Goal: Navigation & Orientation: Find specific page/section

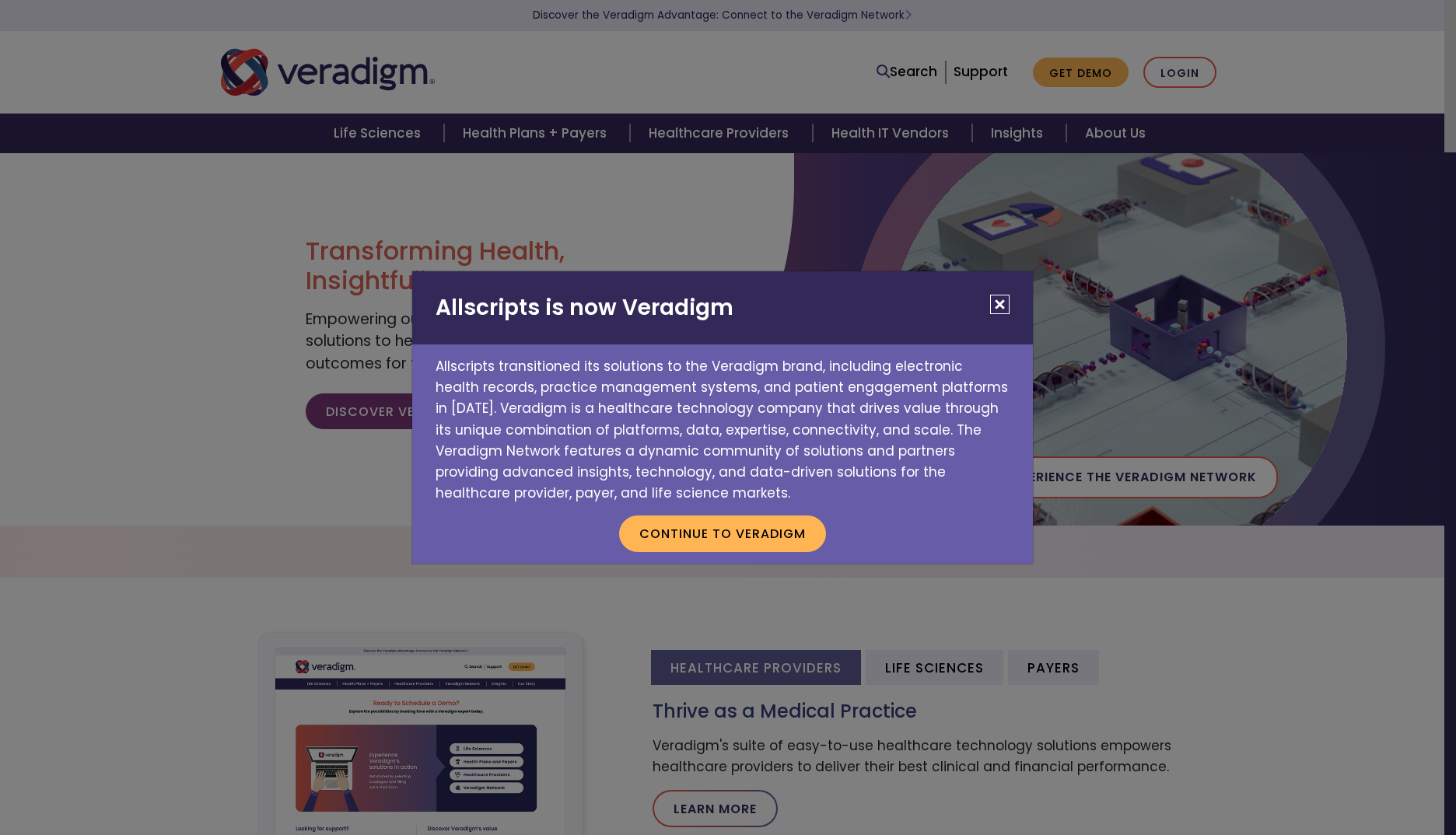
click at [1001, 307] on button "Close" at bounding box center [1000, 304] width 19 height 19
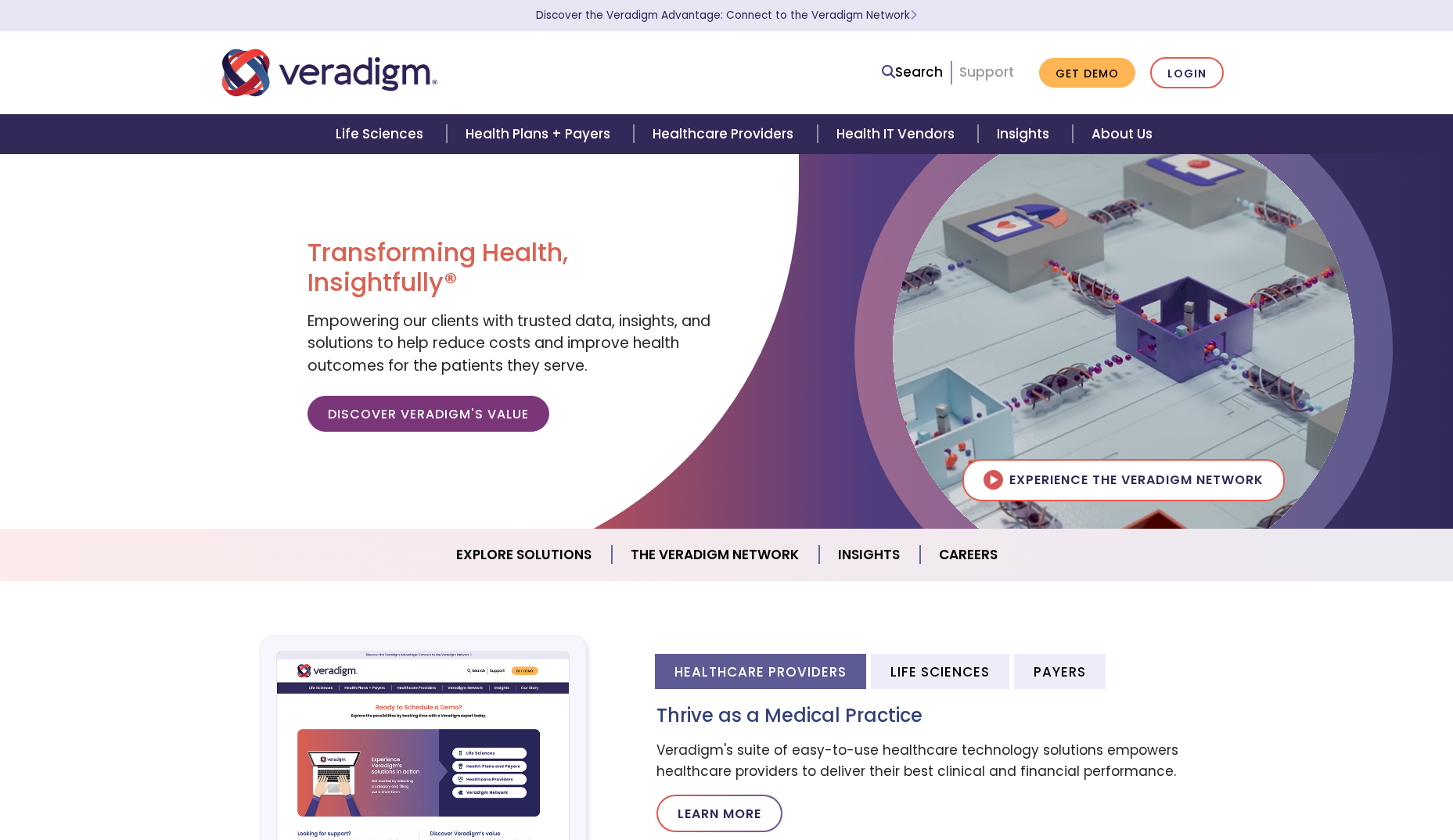
click at [989, 71] on link "Support" at bounding box center [987, 71] width 55 height 19
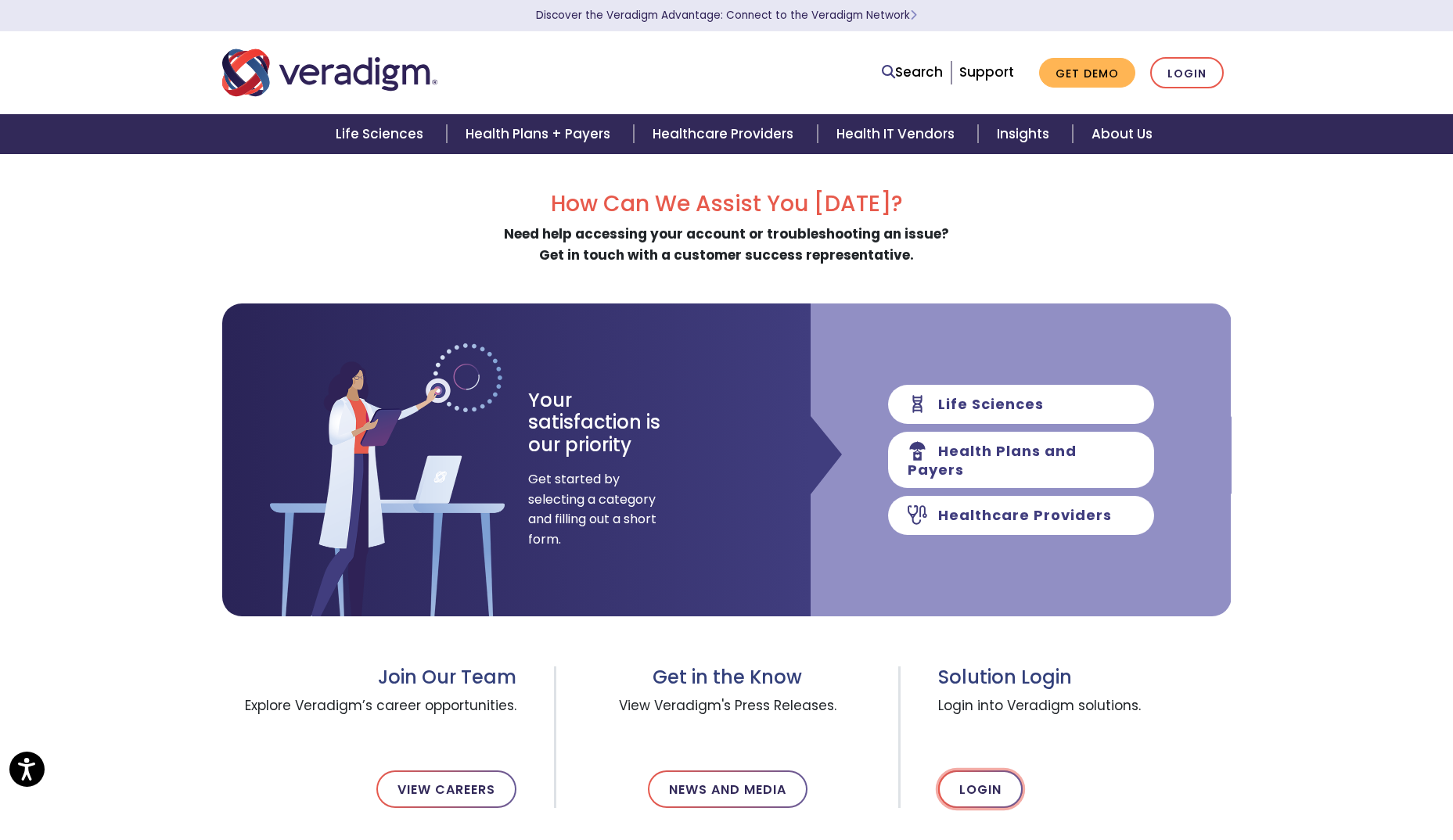
click at [983, 782] on link "Login" at bounding box center [980, 789] width 84 height 37
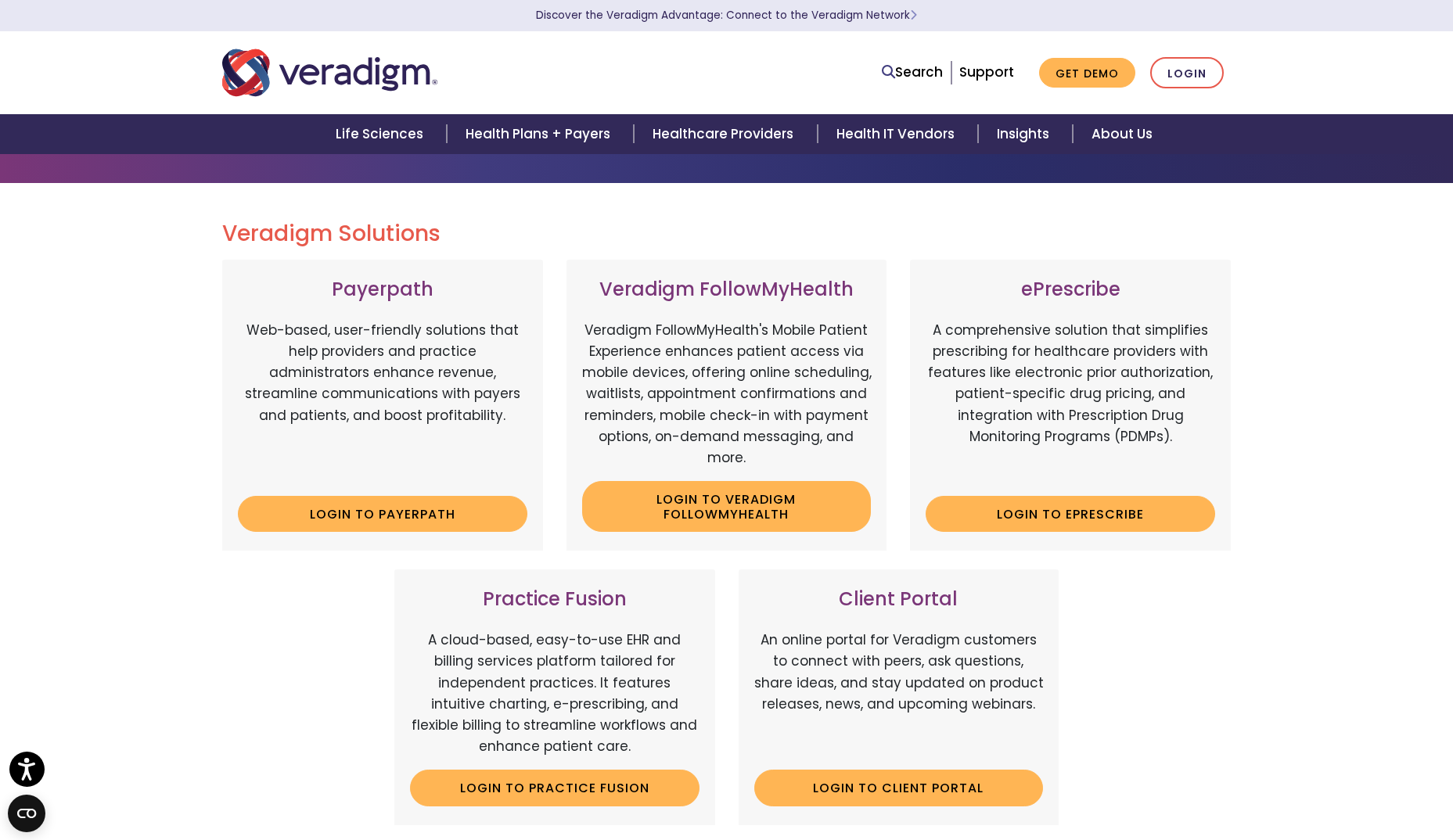
scroll to position [94, 0]
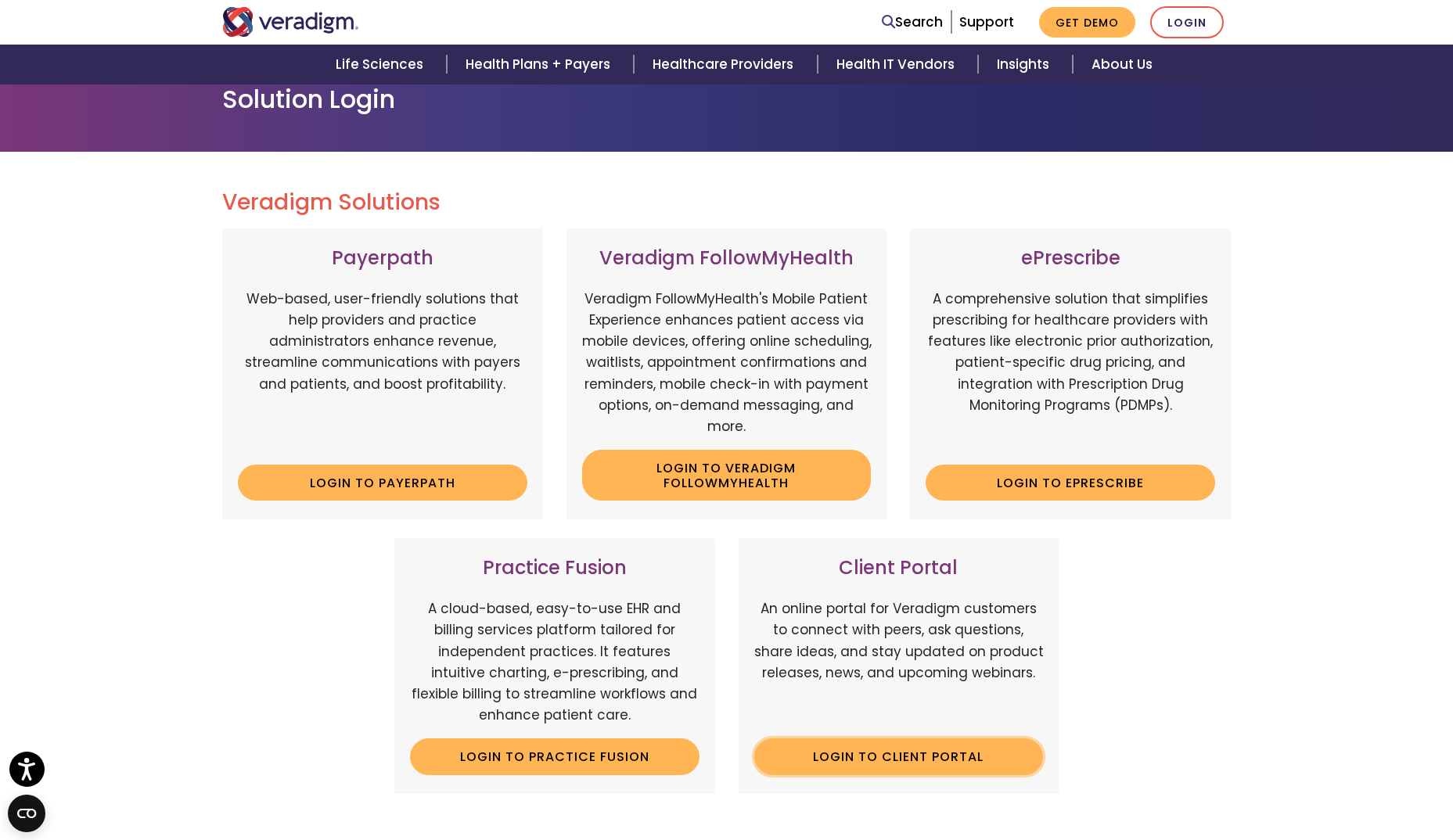
click at [887, 763] on link "Login to Client Portal" at bounding box center [899, 756] width 289 height 36
